Goal: Register for event/course

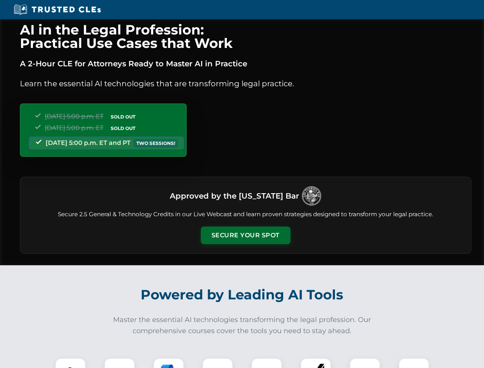
click at [245, 235] on button "Secure Your Spot" at bounding box center [246, 235] width 90 height 18
